Goal: Transaction & Acquisition: Purchase product/service

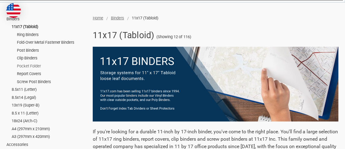
scroll to position [92, 0]
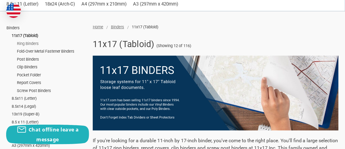
click at [36, 42] on link "Ring Binders" at bounding box center [51, 44] width 69 height 8
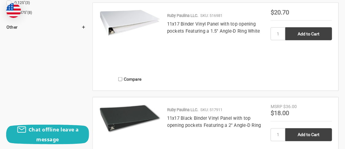
scroll to position [800, 0]
